Goal: Use online tool/utility

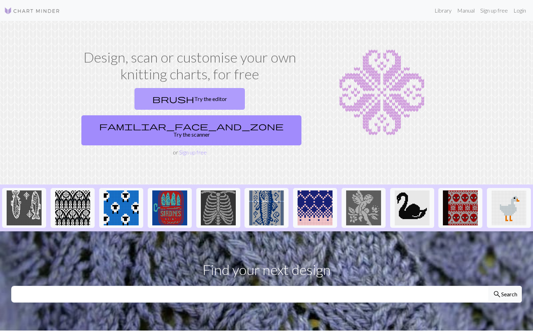
click at [134, 99] on link "brush Try the editor" at bounding box center [189, 99] width 110 height 22
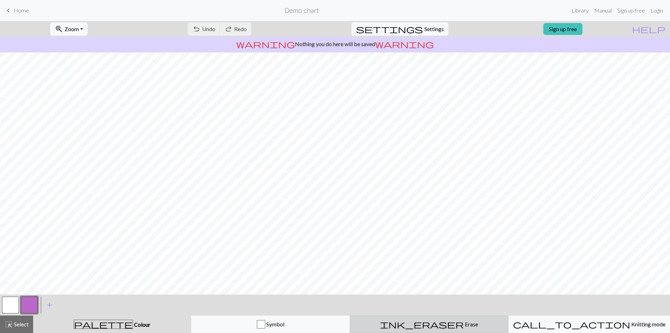
click at [452, 324] on div "ink_eraser Erase Erase" at bounding box center [429, 324] width 150 height 8
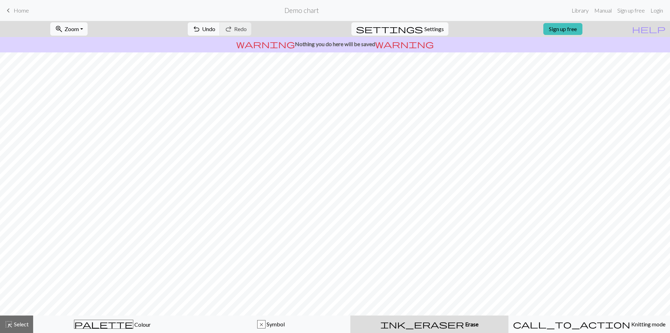
click at [241, 22] on div "undo Undo Undo redo Redo Redo" at bounding box center [220, 29] width 74 height 16
click at [215, 28] on span "Undo" at bounding box center [208, 28] width 13 height 7
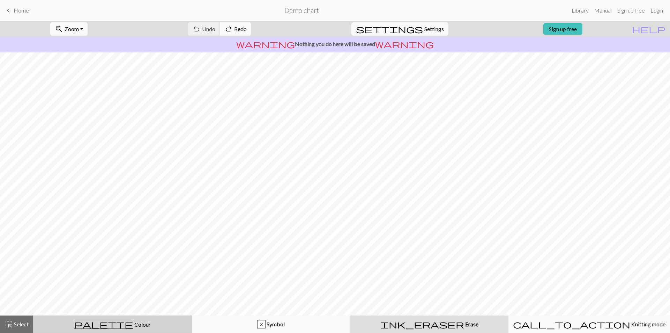
click at [155, 324] on div "palette Colour Colour" at bounding box center [113, 323] width 150 height 9
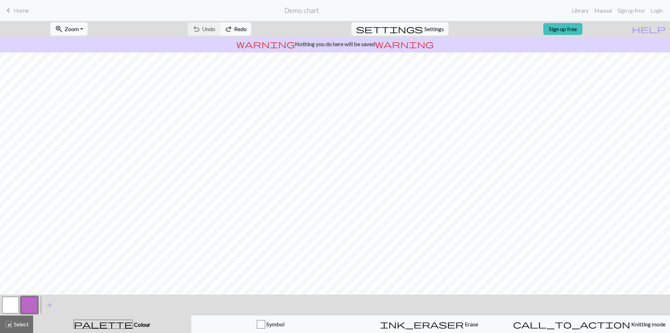
click at [9, 303] on button "button" at bounding box center [10, 304] width 17 height 17
click at [37, 304] on button "button" at bounding box center [29, 304] width 17 height 17
click at [49, 305] on span "add" at bounding box center [49, 305] width 8 height 10
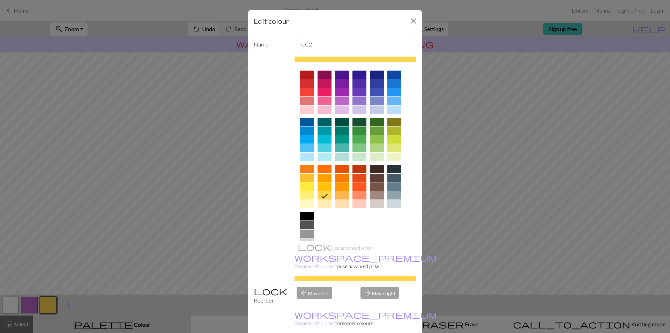
click at [376, 194] on div at bounding box center [377, 195] width 14 height 8
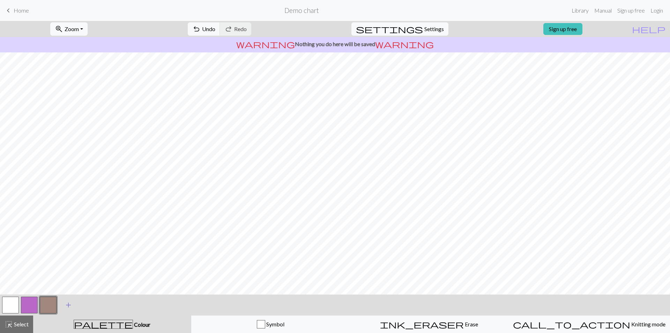
click at [67, 305] on span "add" at bounding box center [68, 305] width 8 height 10
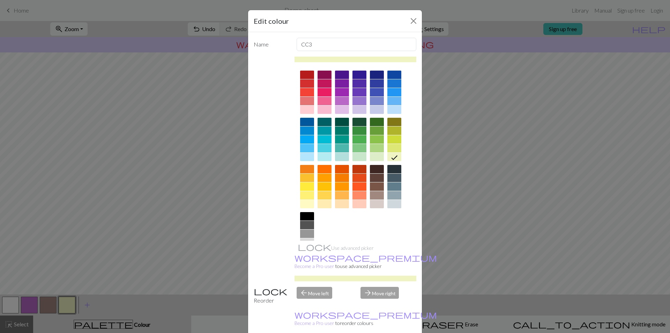
click at [358, 194] on div at bounding box center [360, 195] width 14 height 8
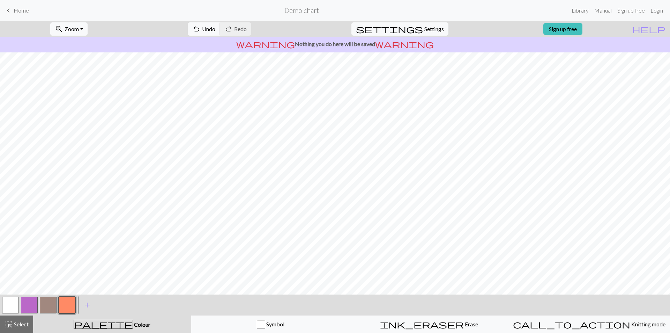
click at [55, 304] on button "button" at bounding box center [48, 304] width 17 height 17
